Goal: Find specific page/section: Find specific page/section

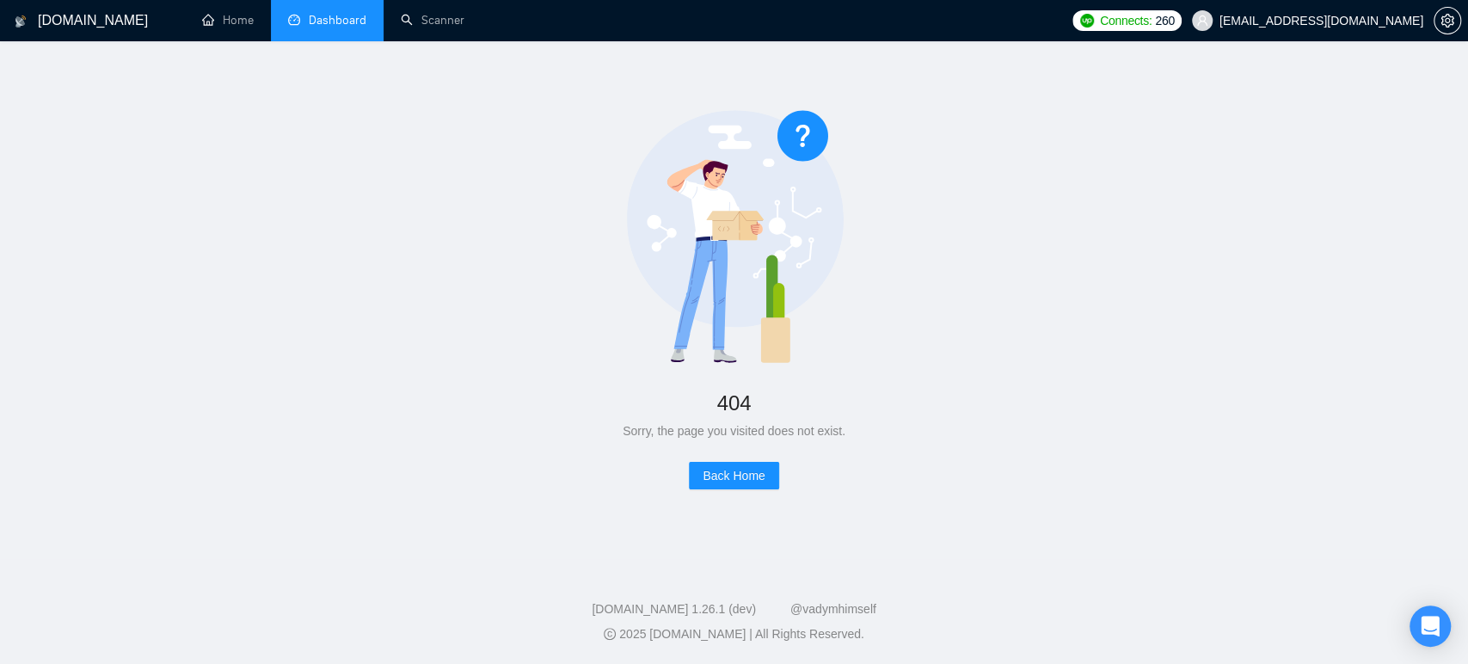
click at [323, 13] on link "Dashboard" at bounding box center [327, 20] width 78 height 15
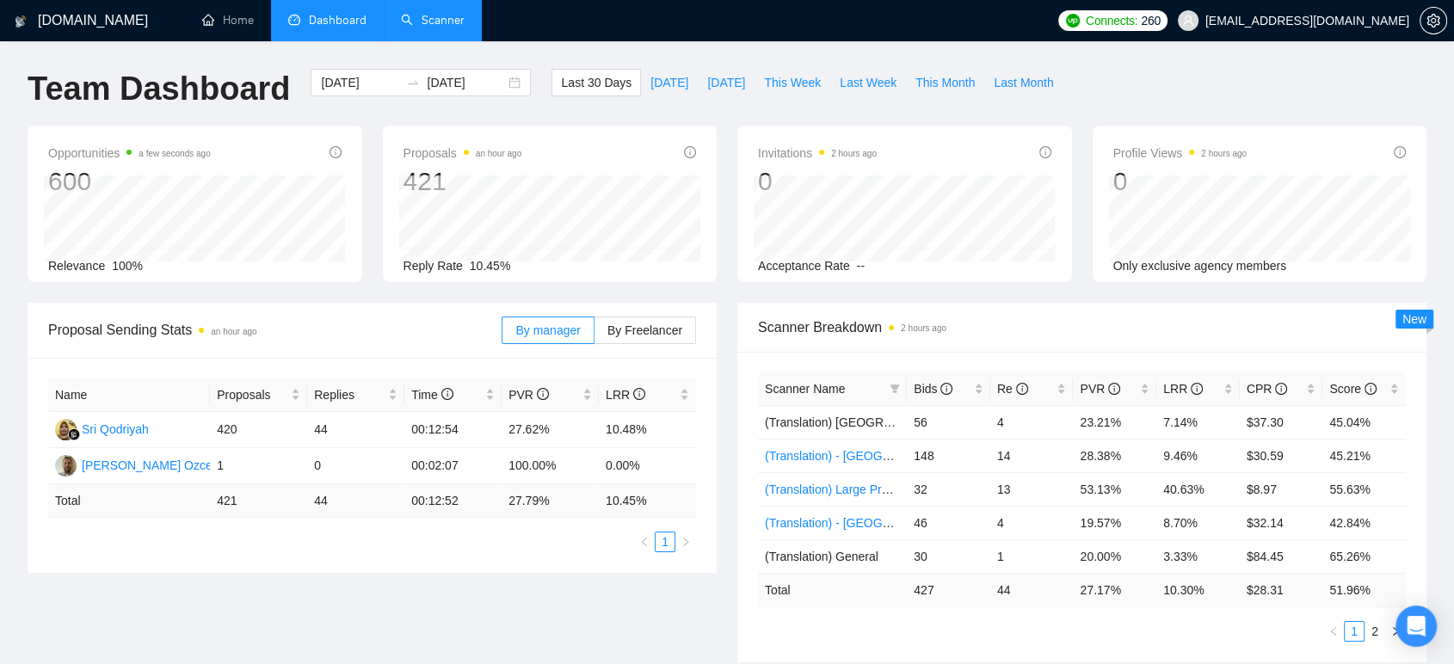
click at [453, 24] on link "Scanner" at bounding box center [433, 20] width 64 height 15
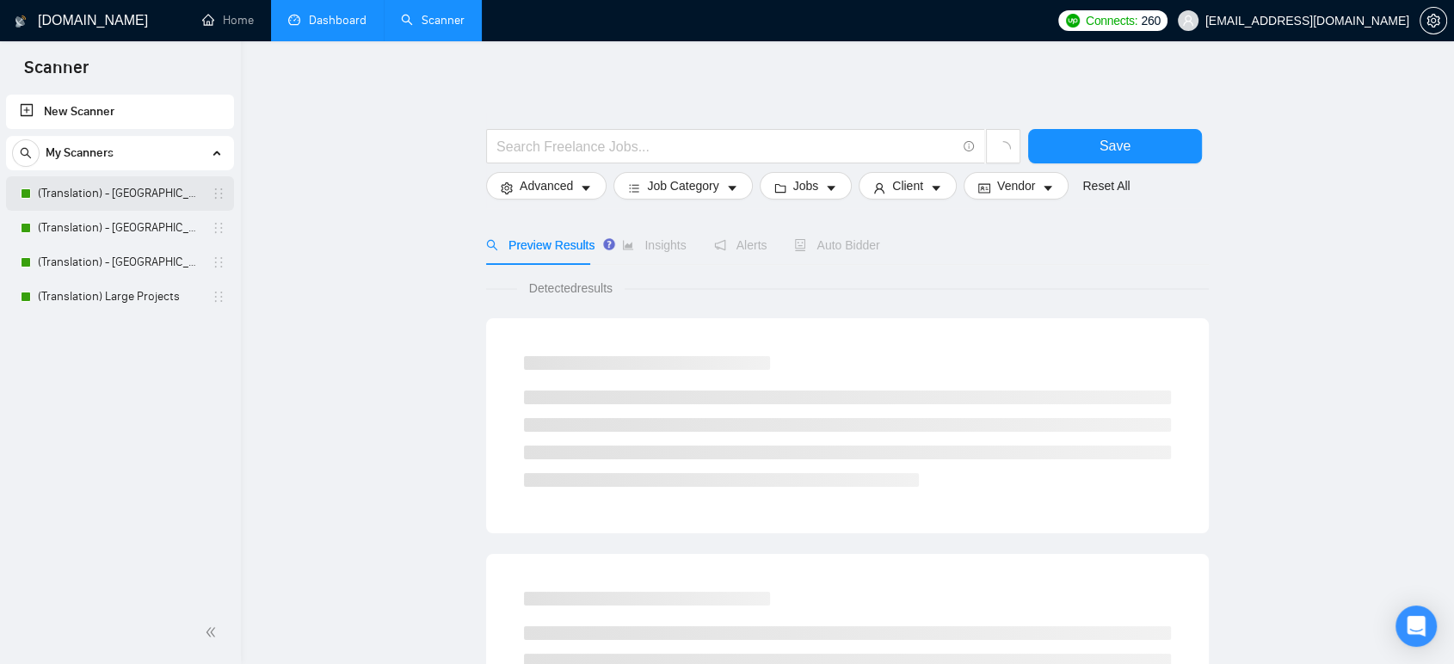
click at [110, 205] on link "(Translation) - [GEOGRAPHIC_DATA]" at bounding box center [119, 193] width 163 height 34
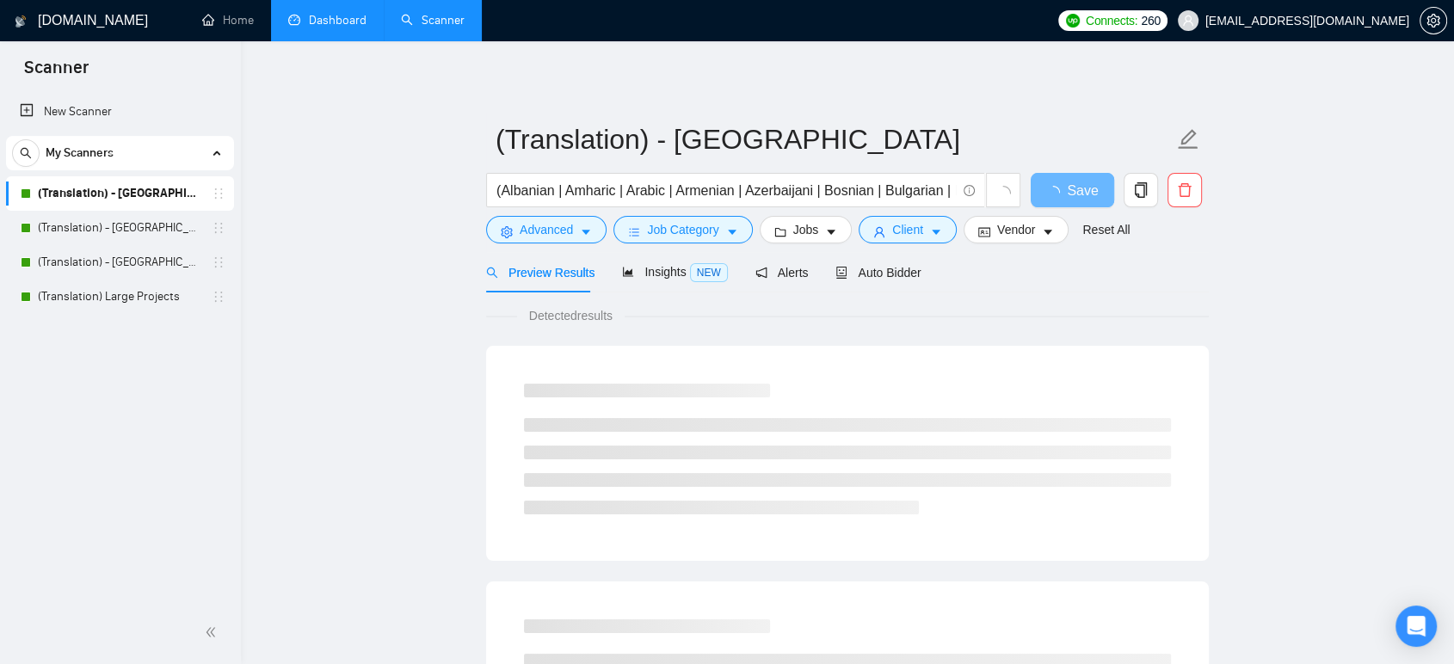
drag, startPoint x: 344, startPoint y: 23, endPoint x: 381, endPoint y: 0, distance: 43.7
click at [344, 23] on link "Dashboard" at bounding box center [327, 20] width 78 height 15
